Goal: Information Seeking & Learning: Learn about a topic

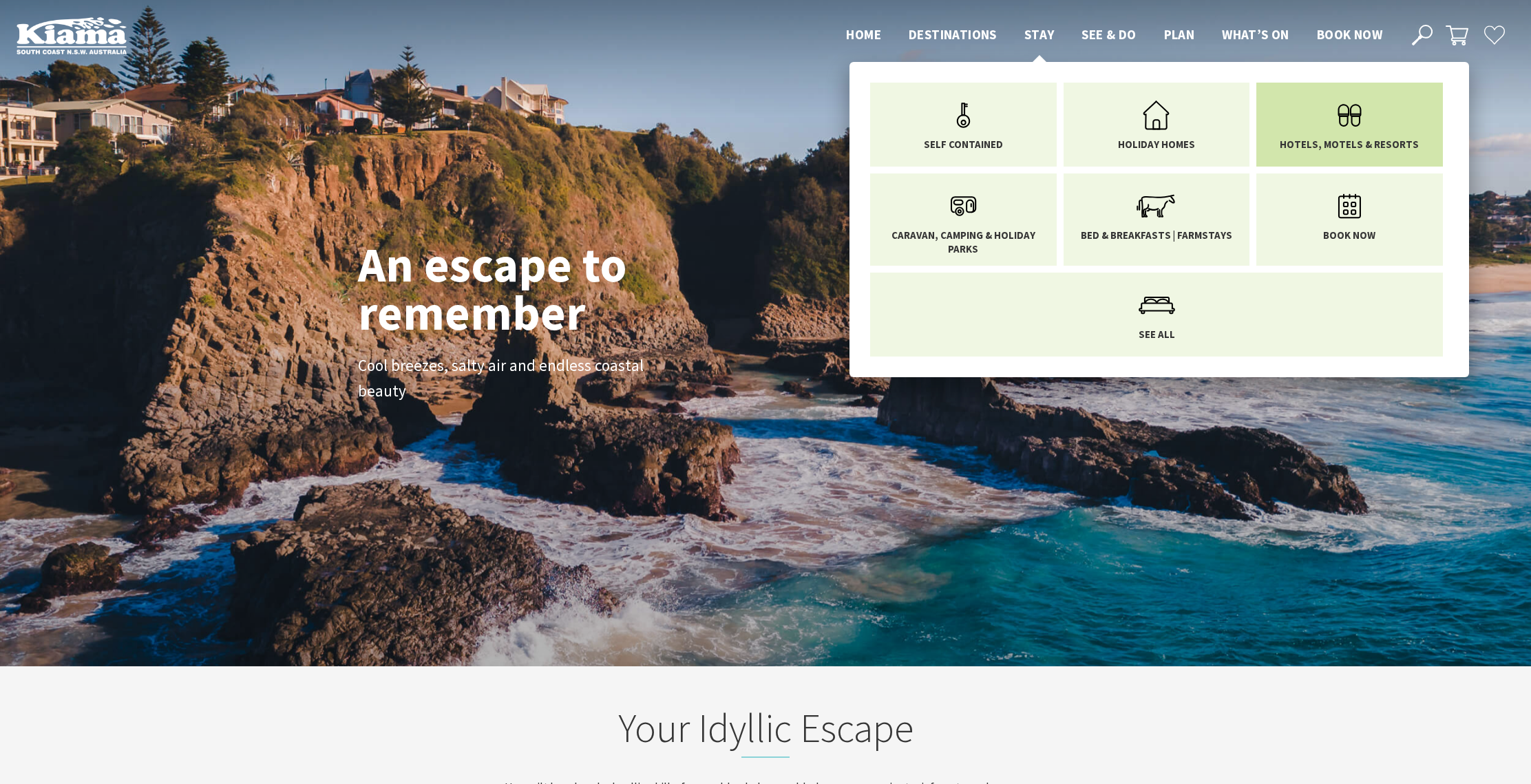
click at [1347, 115] on icon "Main Menu" at bounding box center [1349, 115] width 45 height 45
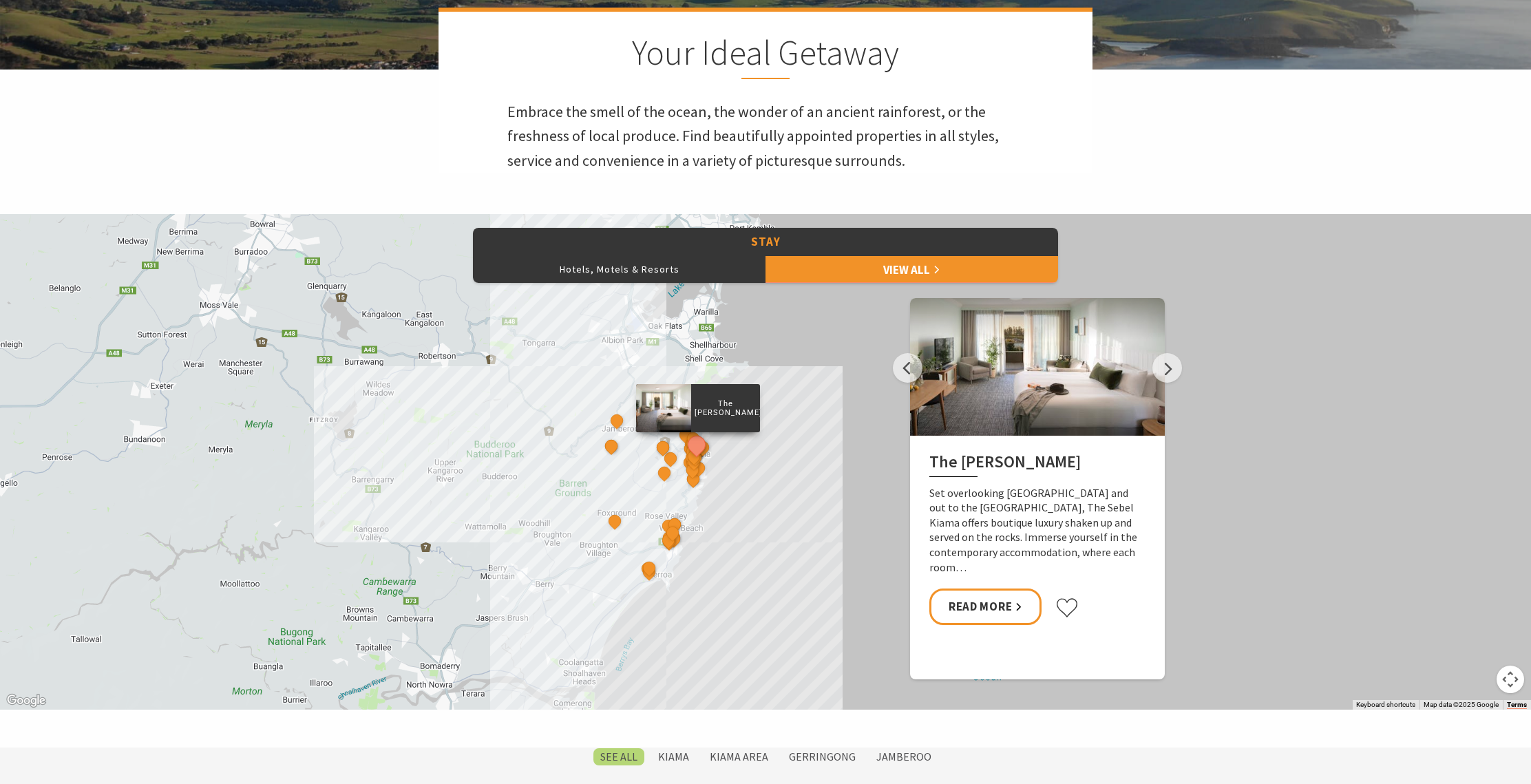
scroll to position [522, 0]
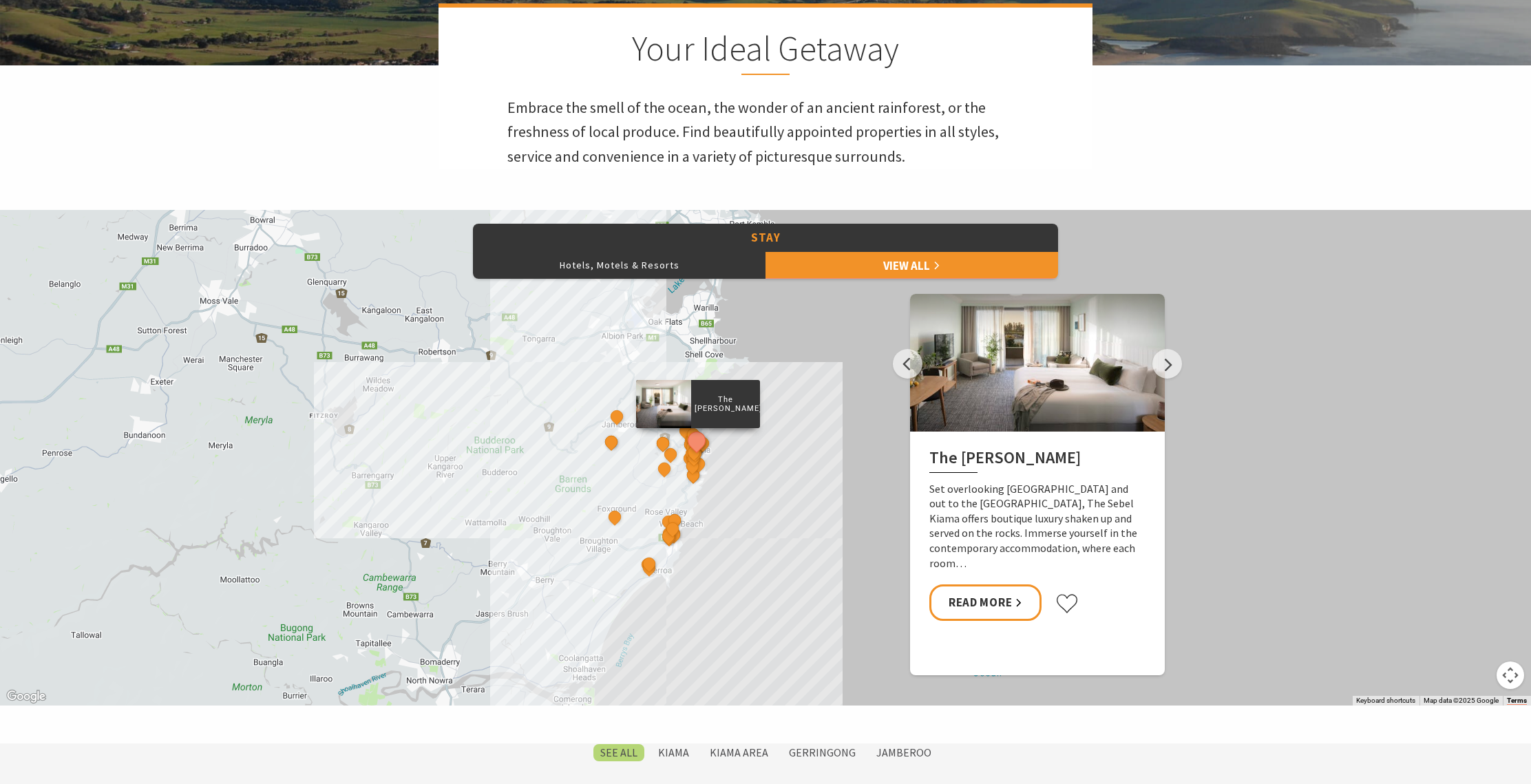
click at [1068, 486] on p "Set overlooking [GEOGRAPHIC_DATA] and out to the [GEOGRAPHIC_DATA], The Sebel K…" at bounding box center [1037, 526] width 216 height 89
click at [1068, 406] on div at bounding box center [1037, 362] width 254 height 138
click at [967, 584] on link "Read More" at bounding box center [985, 603] width 112 height 36
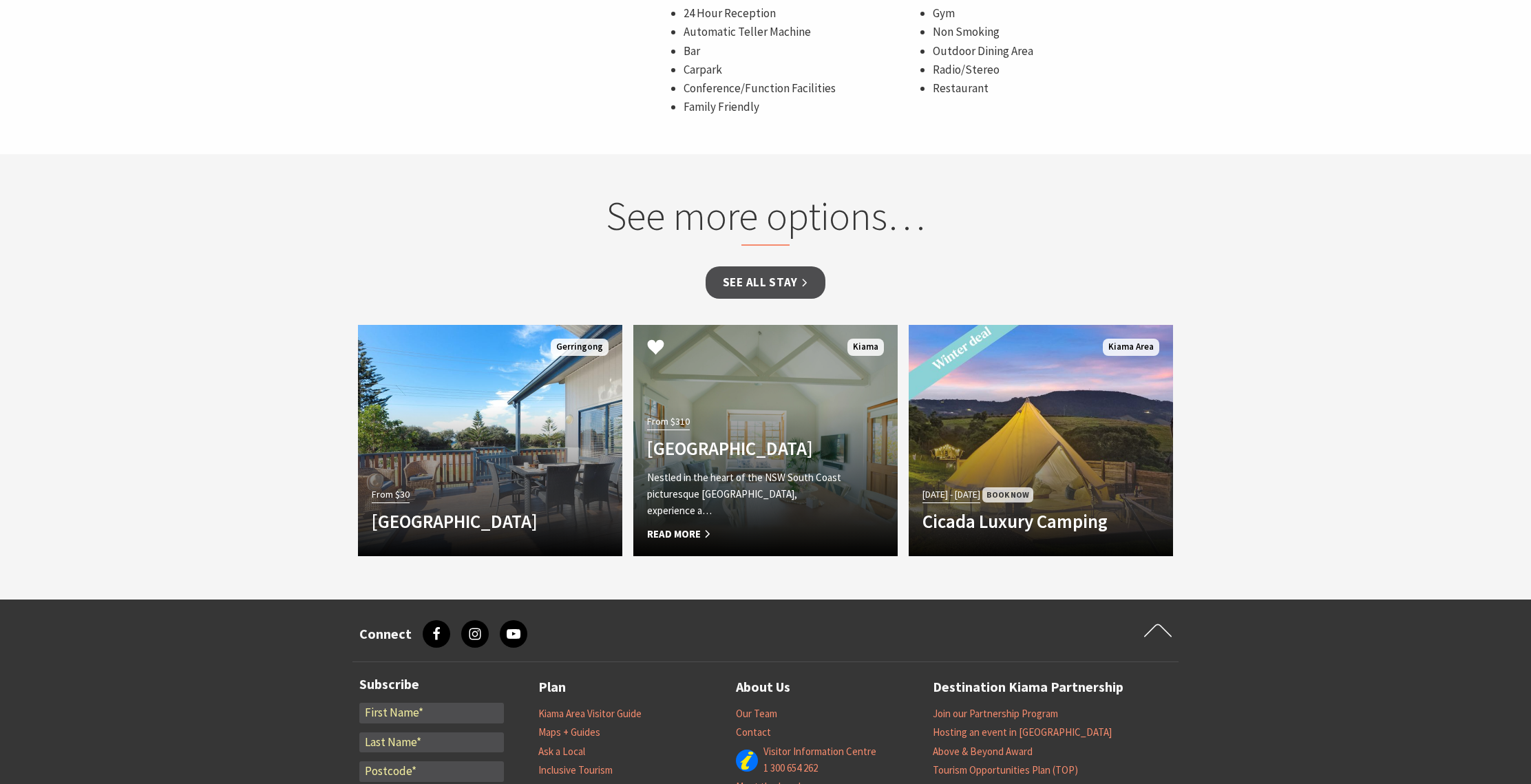
scroll to position [1076, 0]
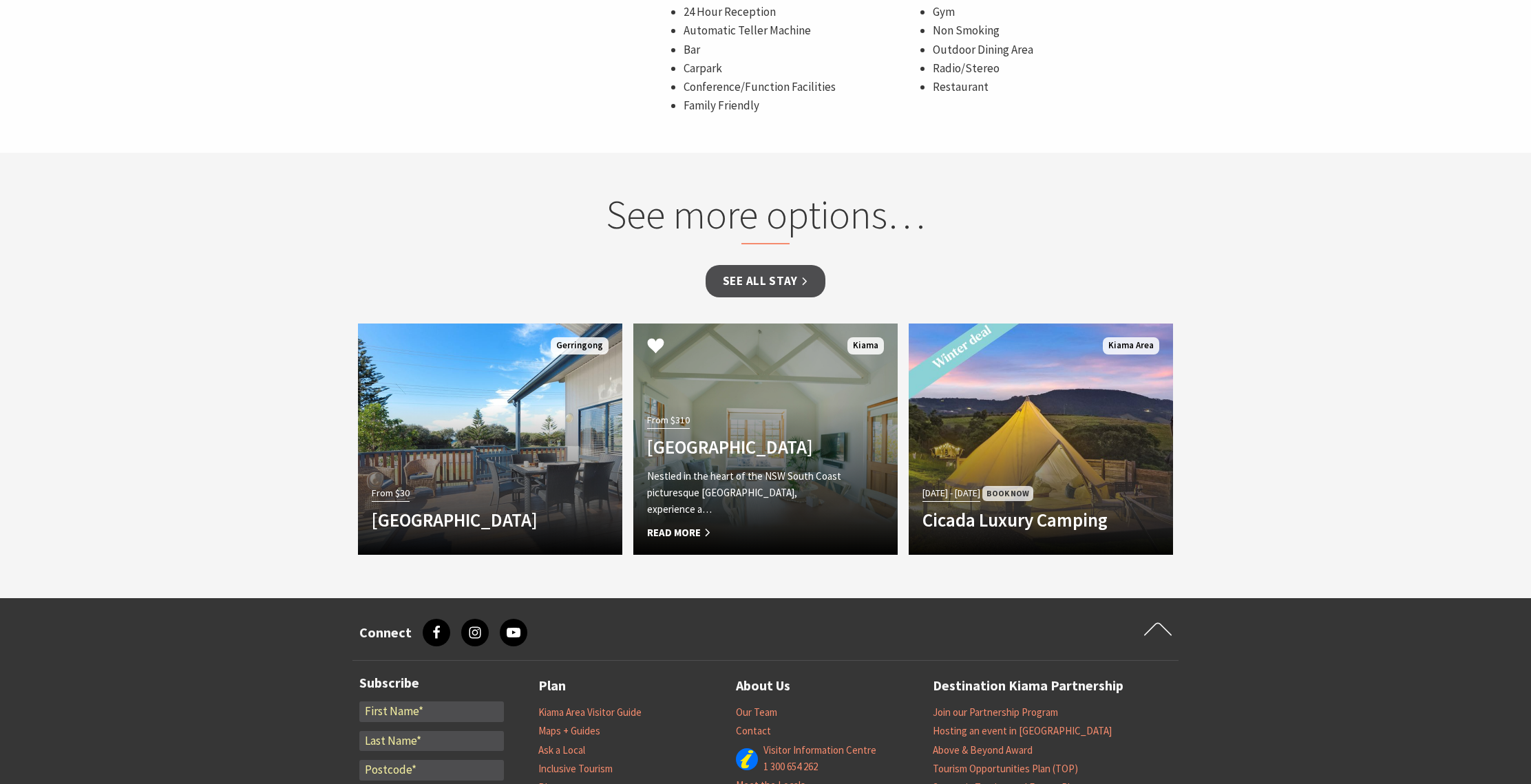
click at [768, 486] on p "Nestled in the heart of the NSW South Coast picturesque Kiama township, experie…" at bounding box center [745, 492] width 197 height 49
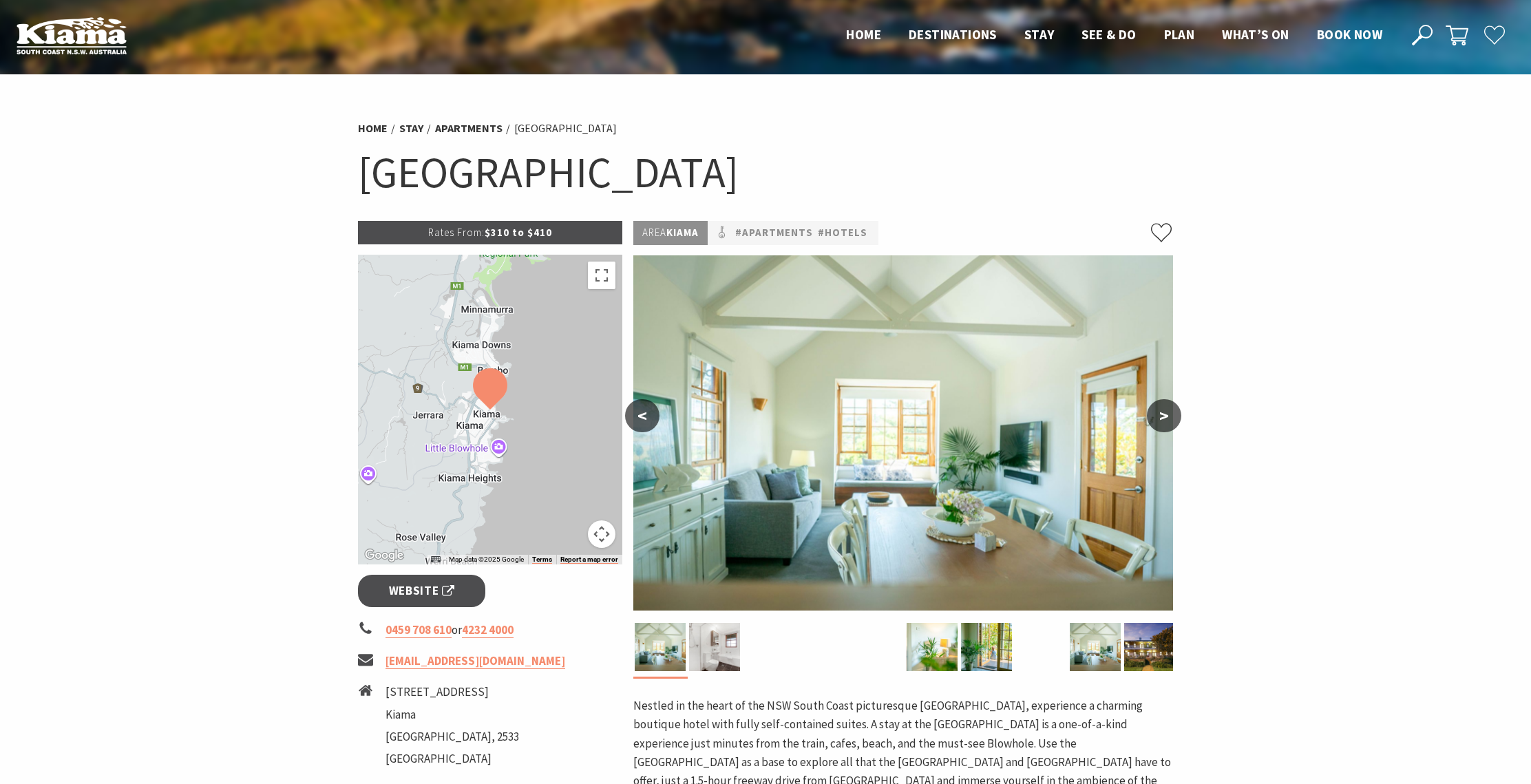
click at [1179, 416] on button ">" at bounding box center [1164, 416] width 35 height 33
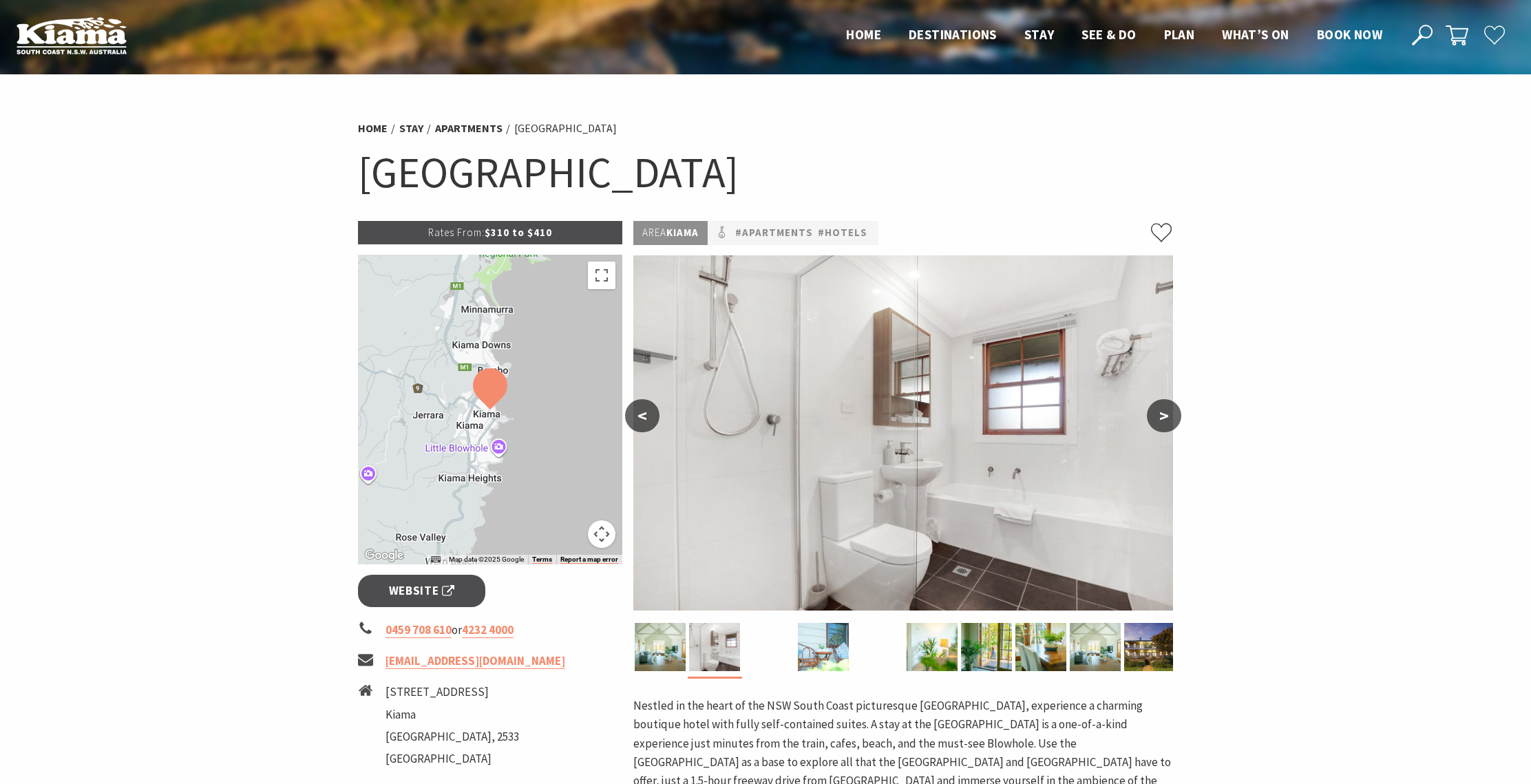
click at [1174, 417] on button ">" at bounding box center [1164, 416] width 35 height 33
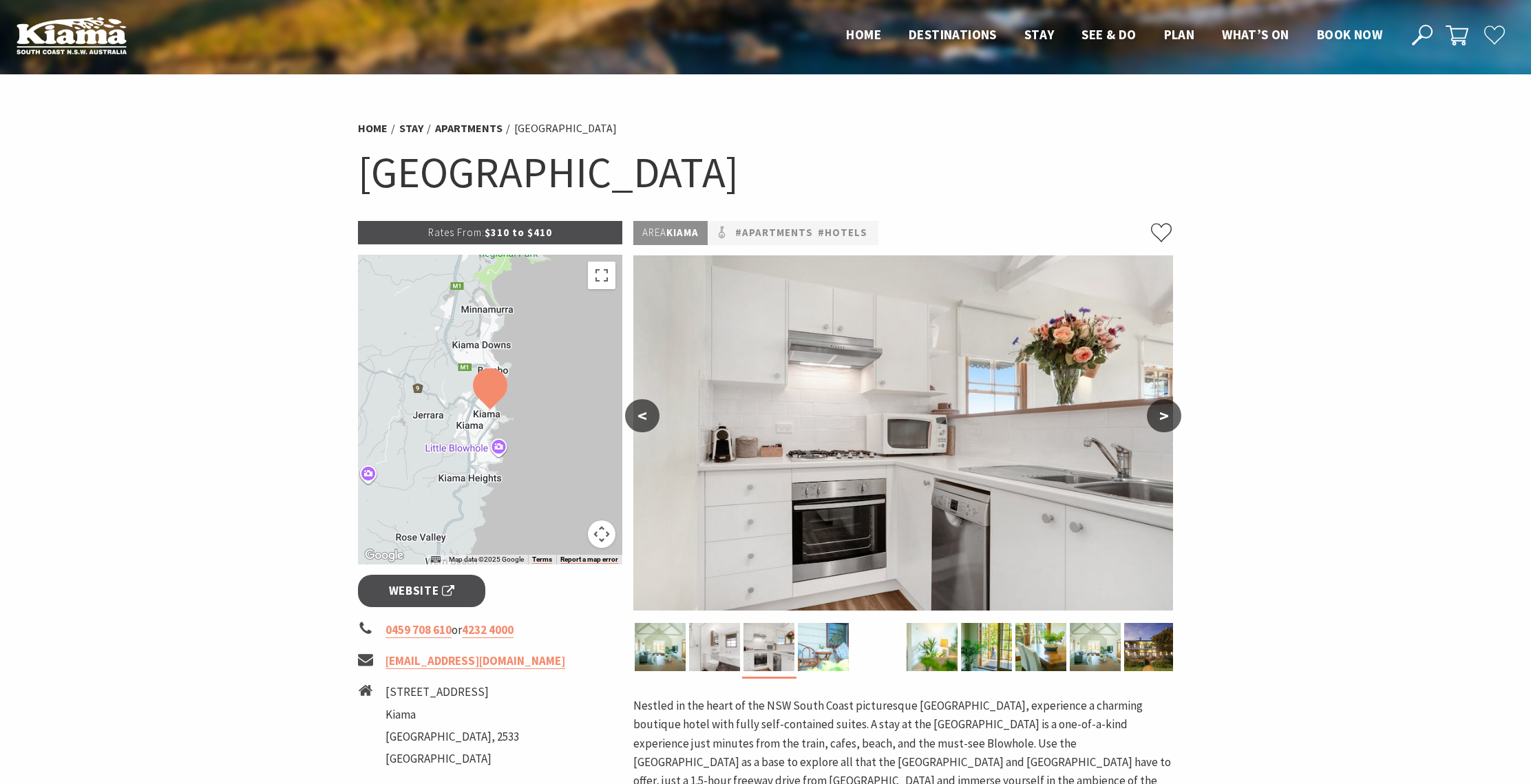
click at [1173, 418] on button ">" at bounding box center [1164, 416] width 35 height 33
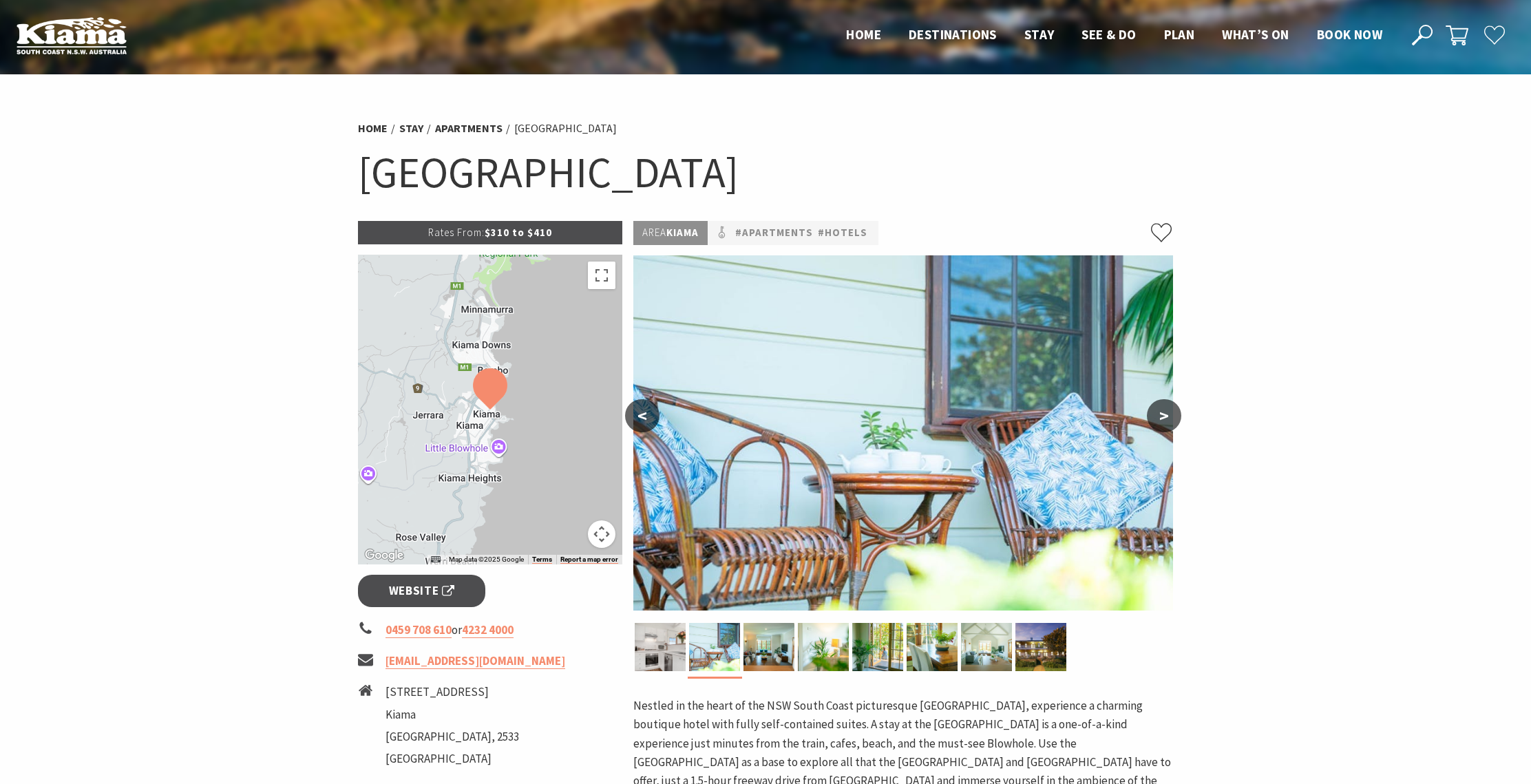
scroll to position [3, 0]
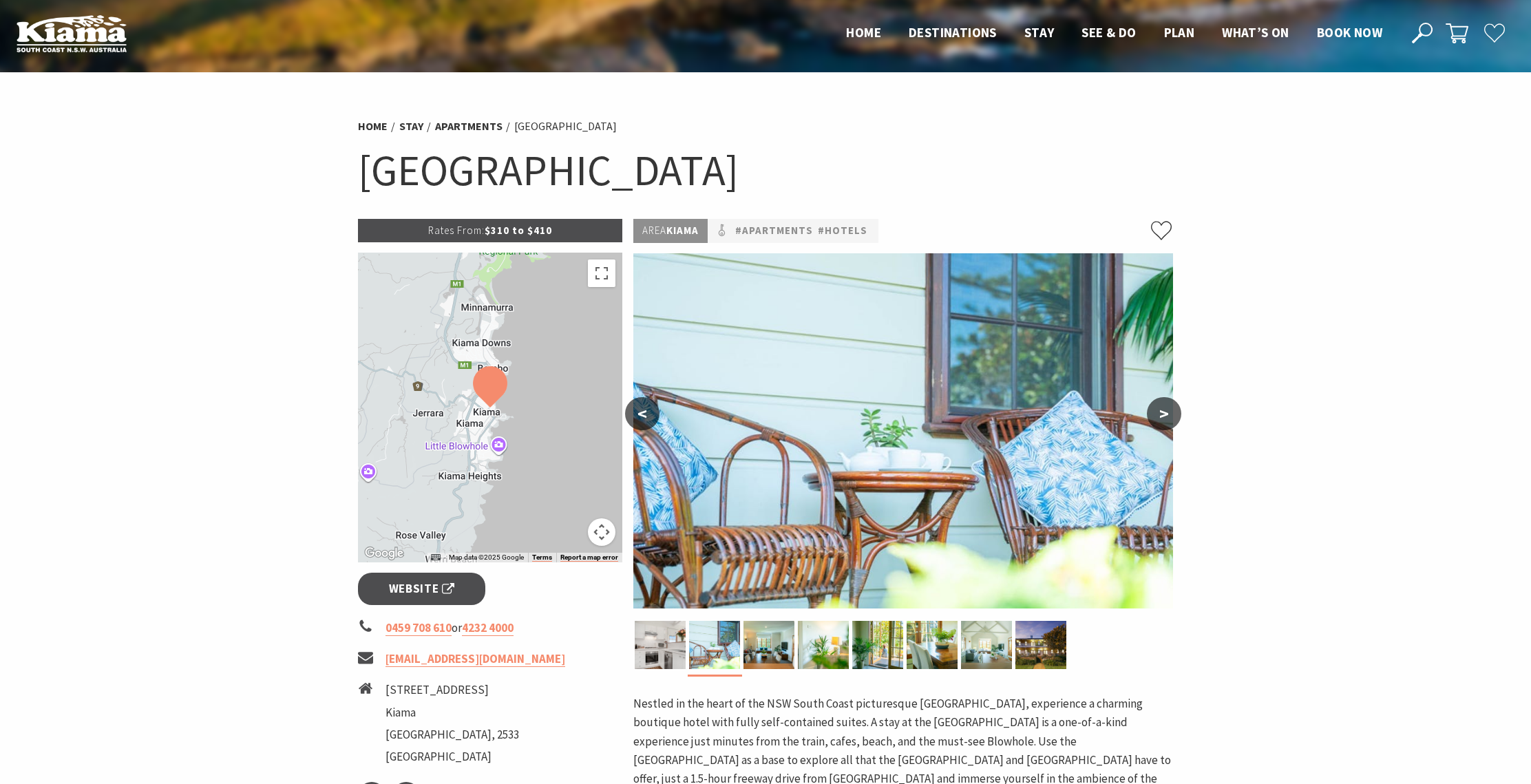
click at [1173, 418] on button ">" at bounding box center [1164, 414] width 35 height 33
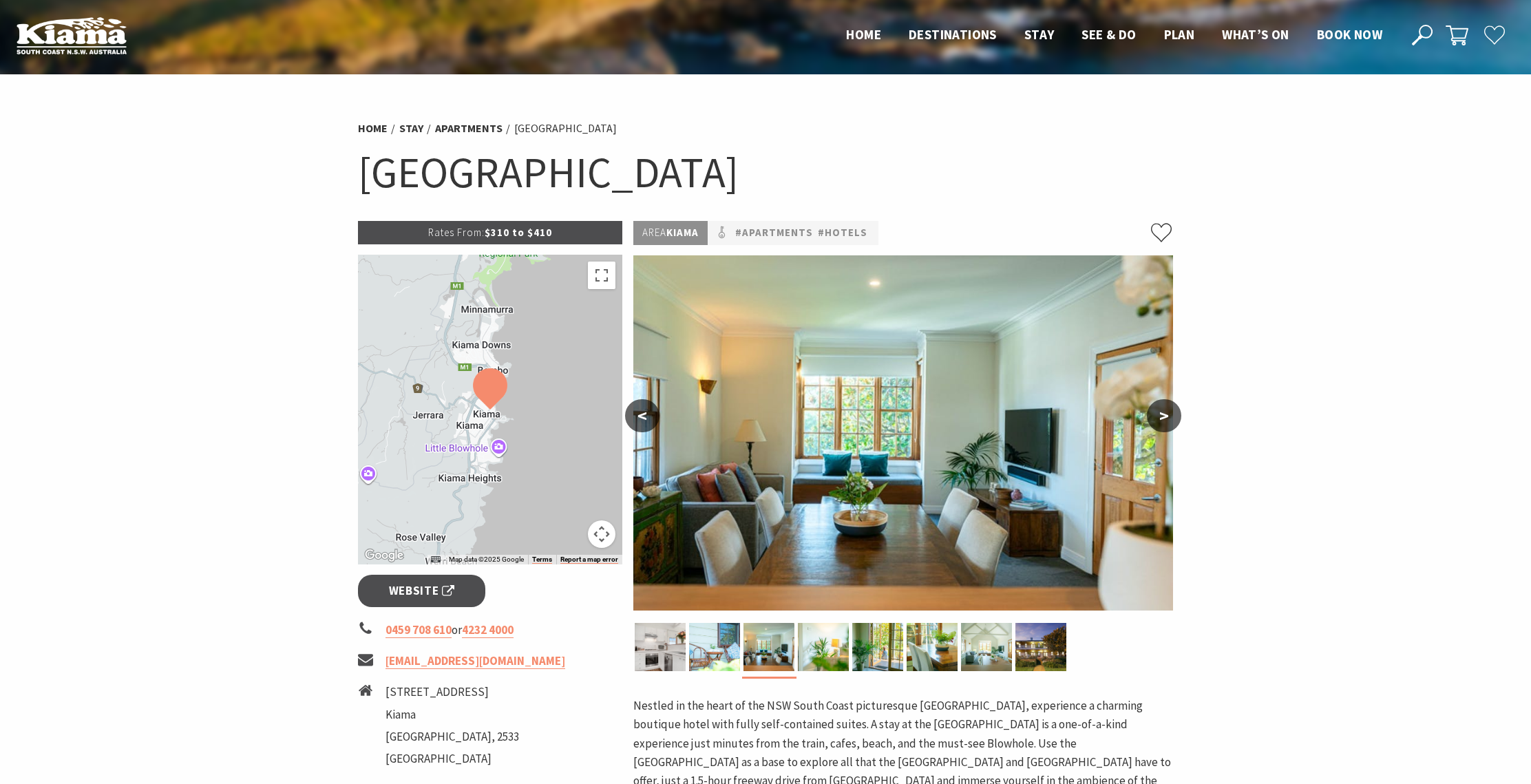
scroll to position [0, 0]
